Goal: Information Seeking & Learning: Learn about a topic

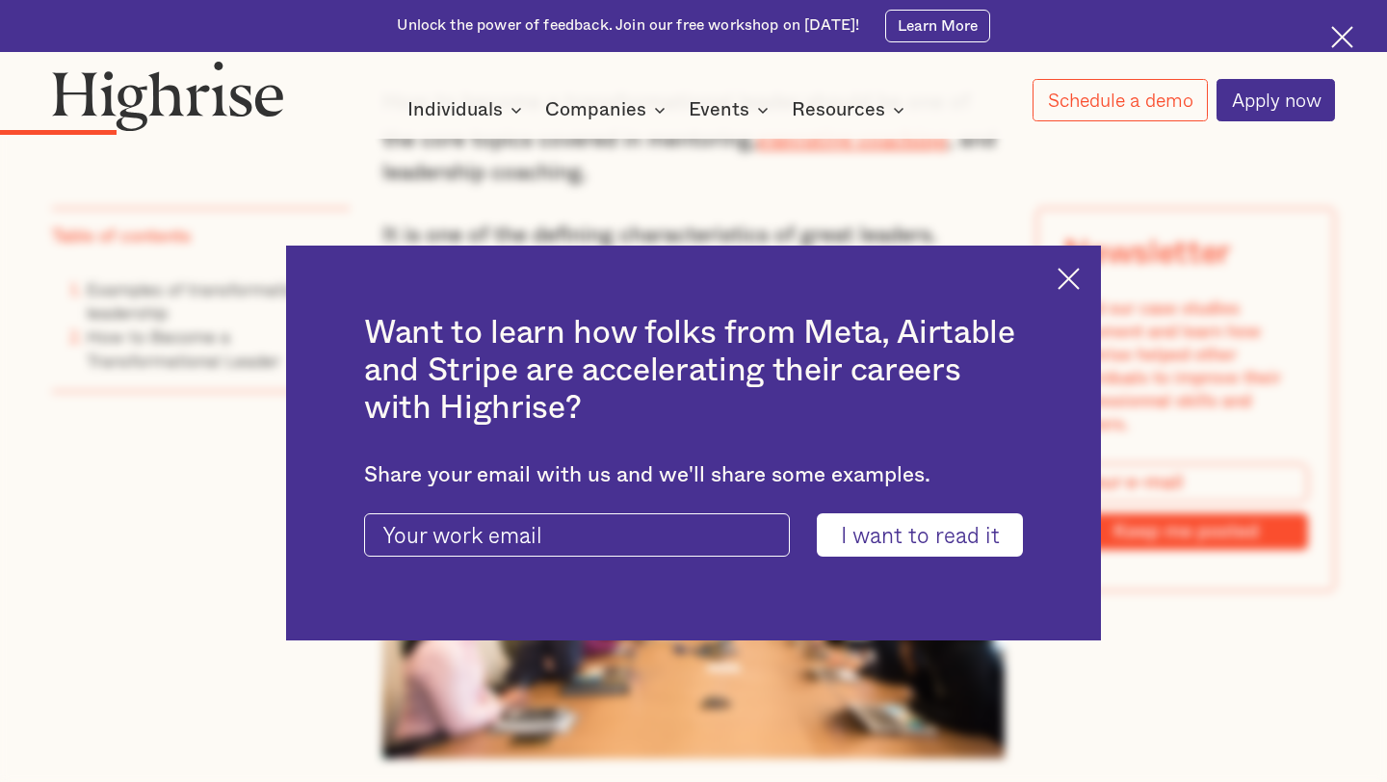
scroll to position [1802, 0]
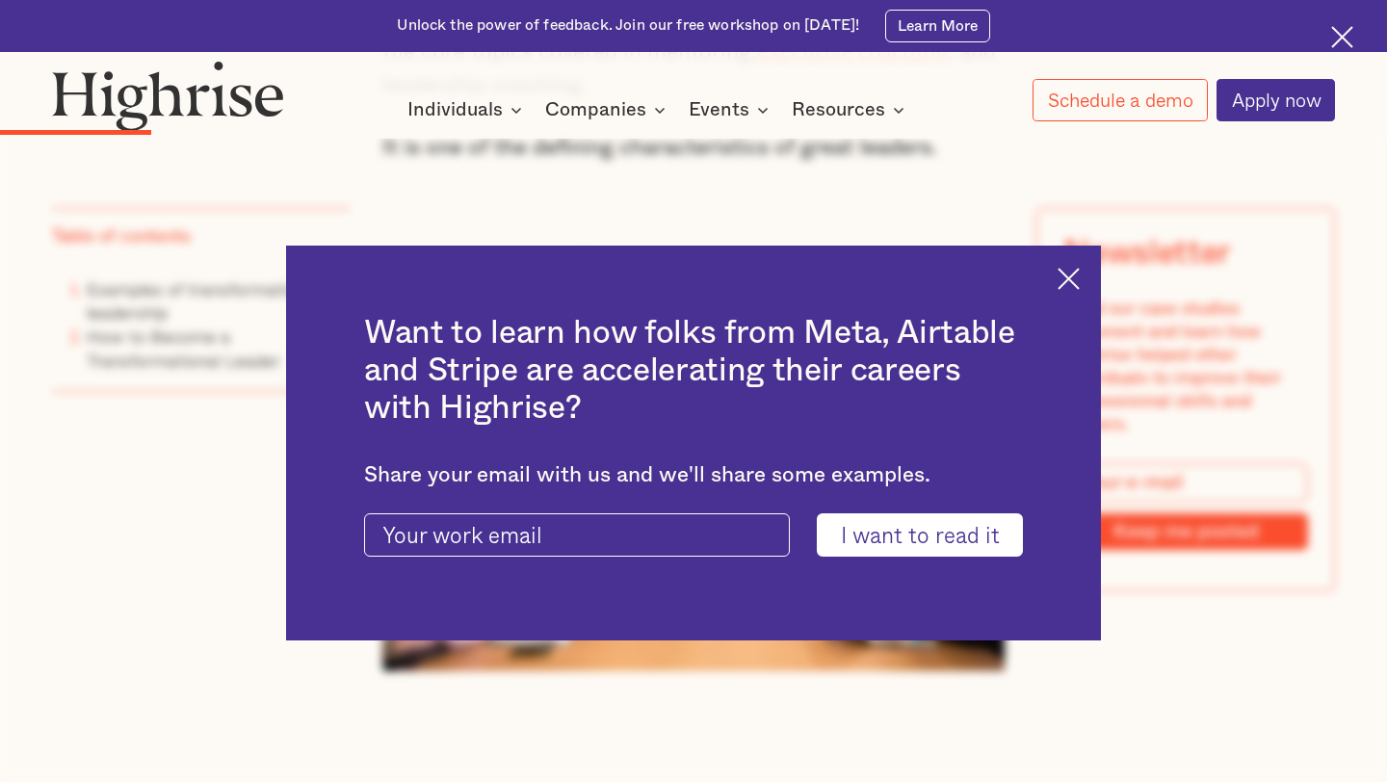
click at [1078, 266] on div "Want to learn how folks from Meta, Airtable and Stripe are accelerating their c…" at bounding box center [693, 444] width 815 height 396
click at [1075, 277] on img at bounding box center [1068, 279] width 22 height 22
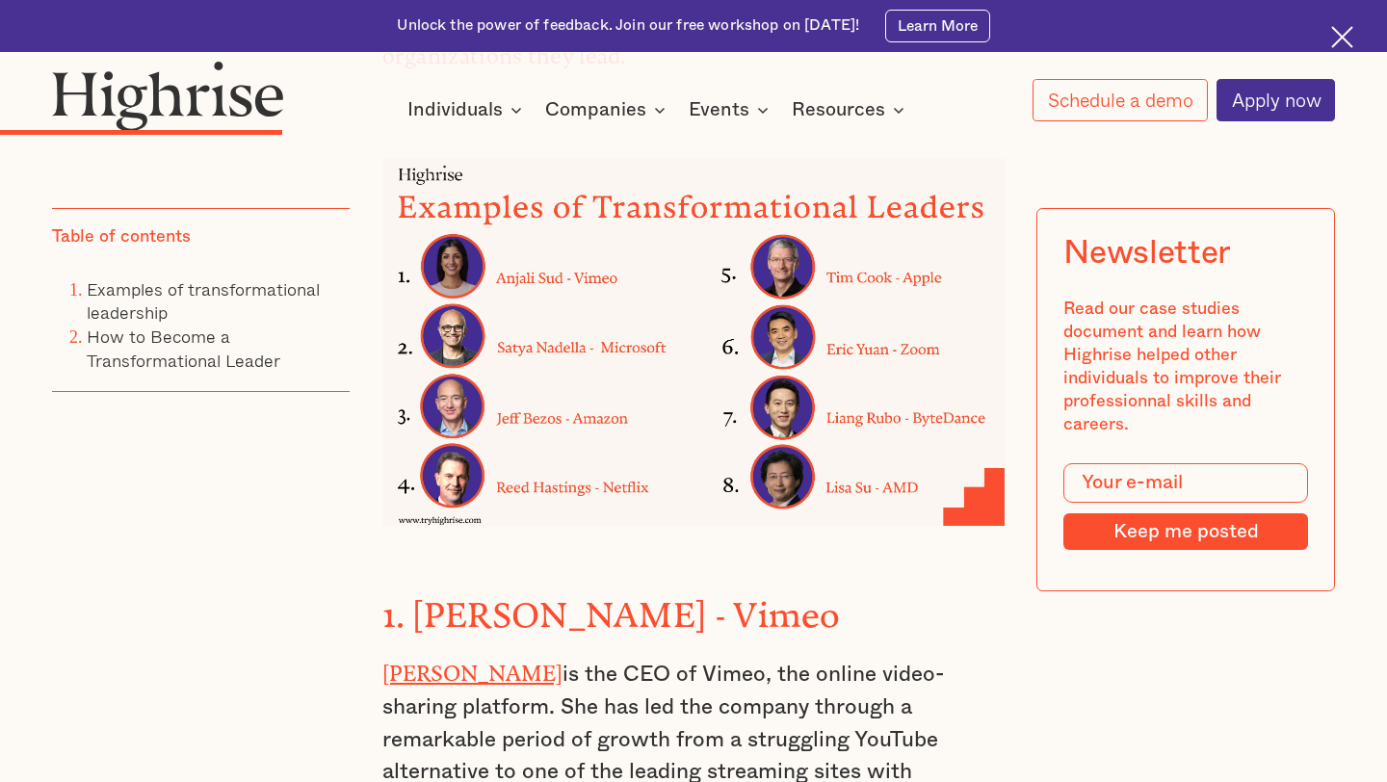
scroll to position [2733, 0]
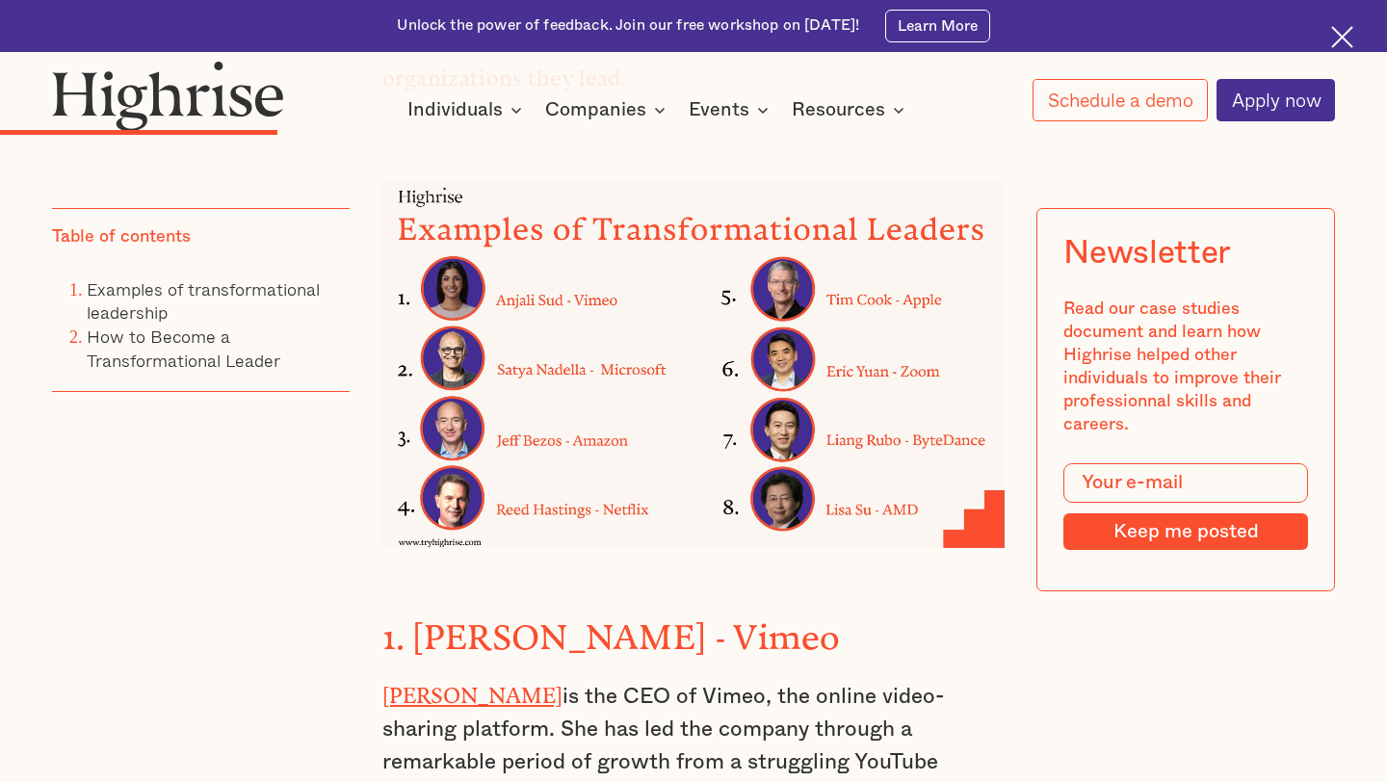
click at [615, 340] on img at bounding box center [693, 363] width 623 height 367
click at [480, 336] on img at bounding box center [693, 363] width 623 height 367
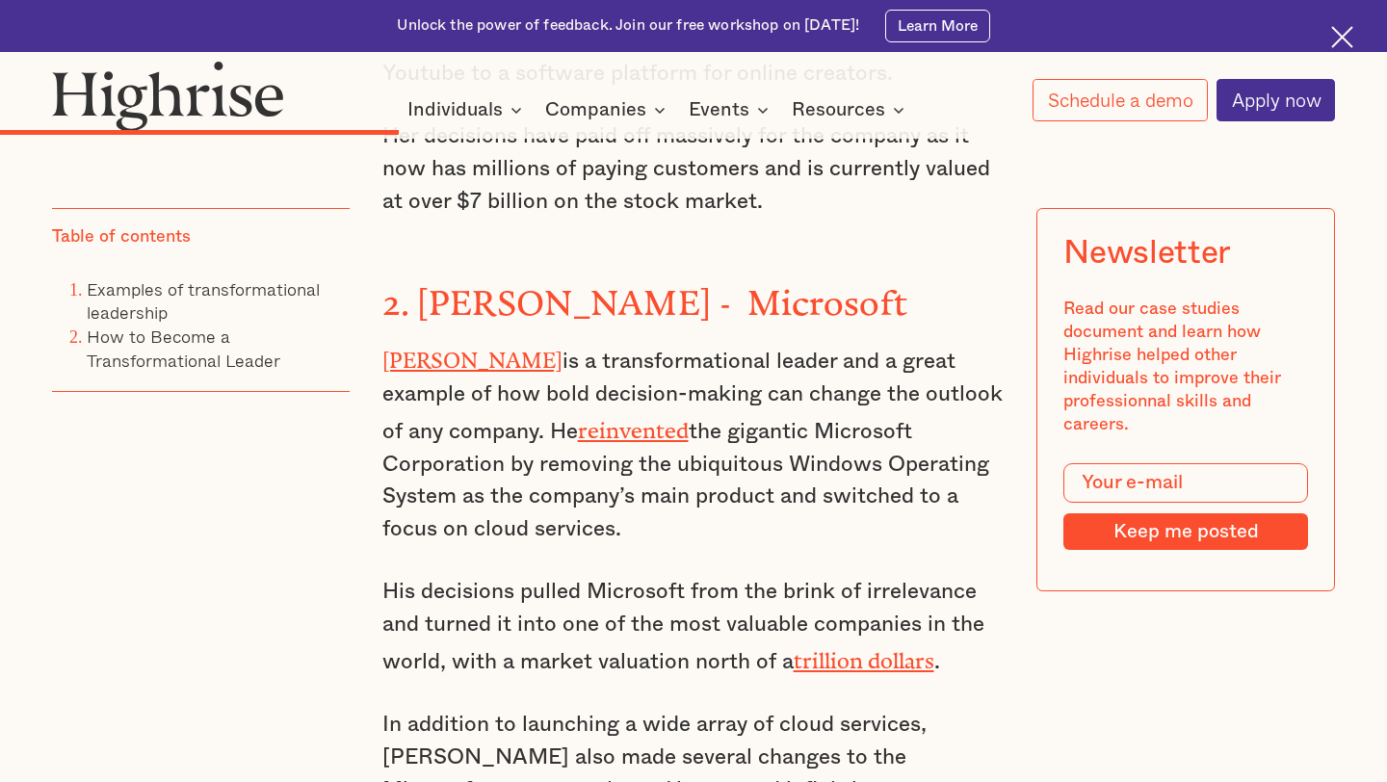
scroll to position [3618, 0]
drag, startPoint x: 516, startPoint y: 299, endPoint x: 389, endPoint y: 298, distance: 127.1
click at [389, 342] on p "[PERSON_NAME] is a transformational leader and a great example of how bold deci…" at bounding box center [693, 444] width 623 height 205
drag, startPoint x: 380, startPoint y: 295, endPoint x: 476, endPoint y: 296, distance: 95.3
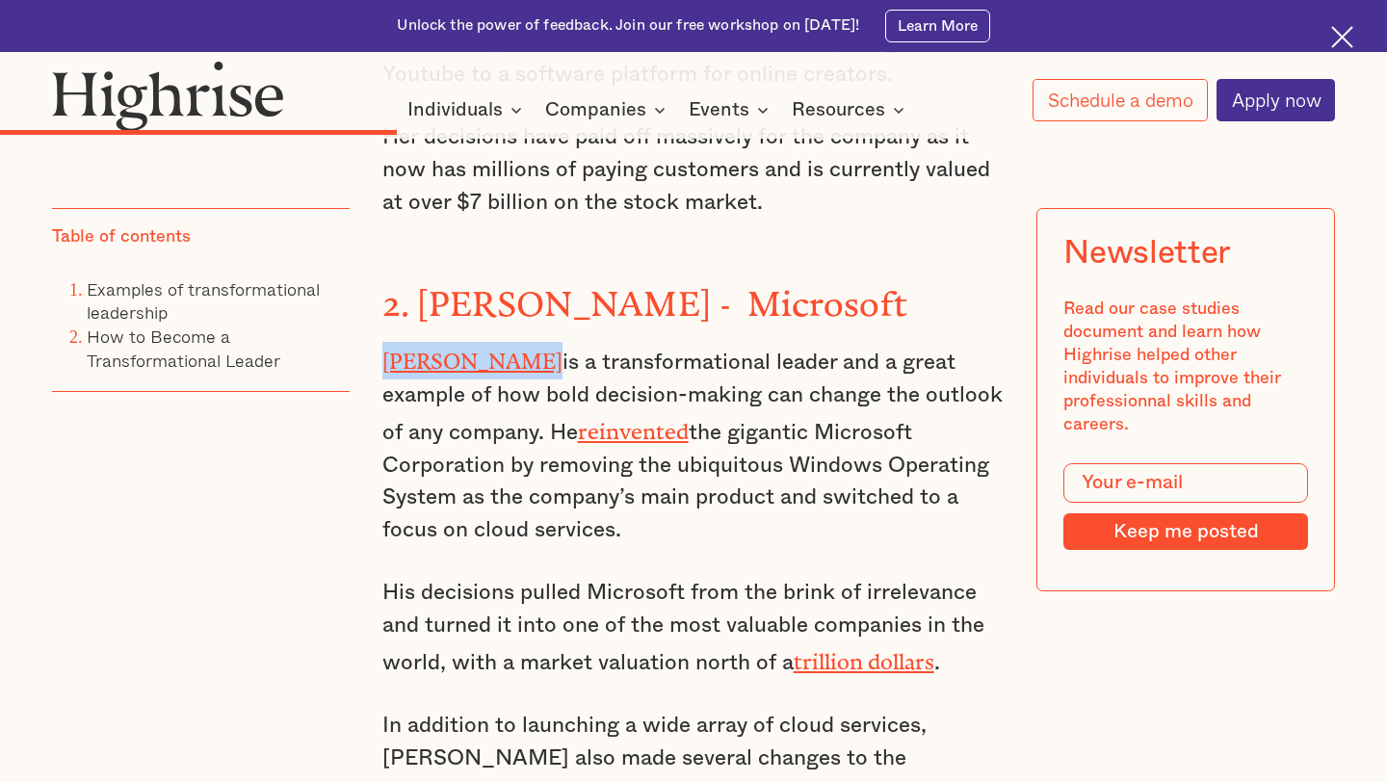
copy link "[PERSON_NAME]"
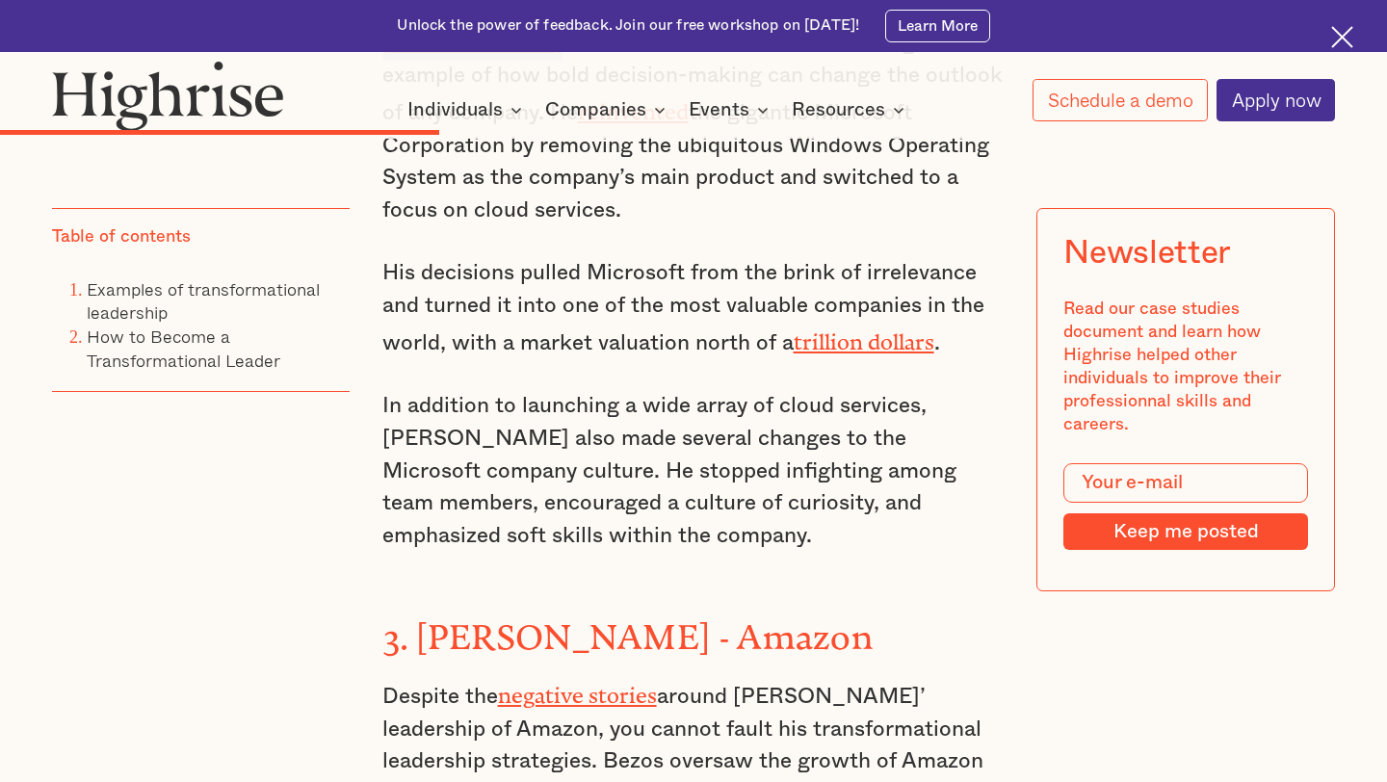
scroll to position [3944, 0]
